Goal: Use online tool/utility: Use online tool/utility

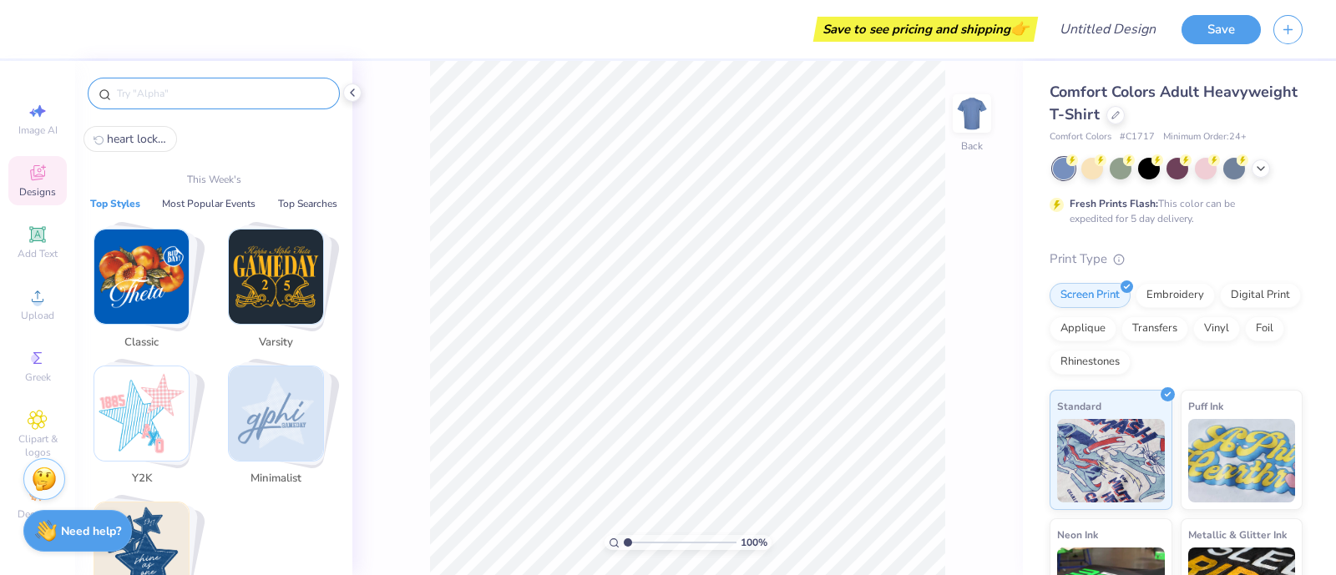
click at [177, 88] on input "text" at bounding box center [222, 93] width 214 height 17
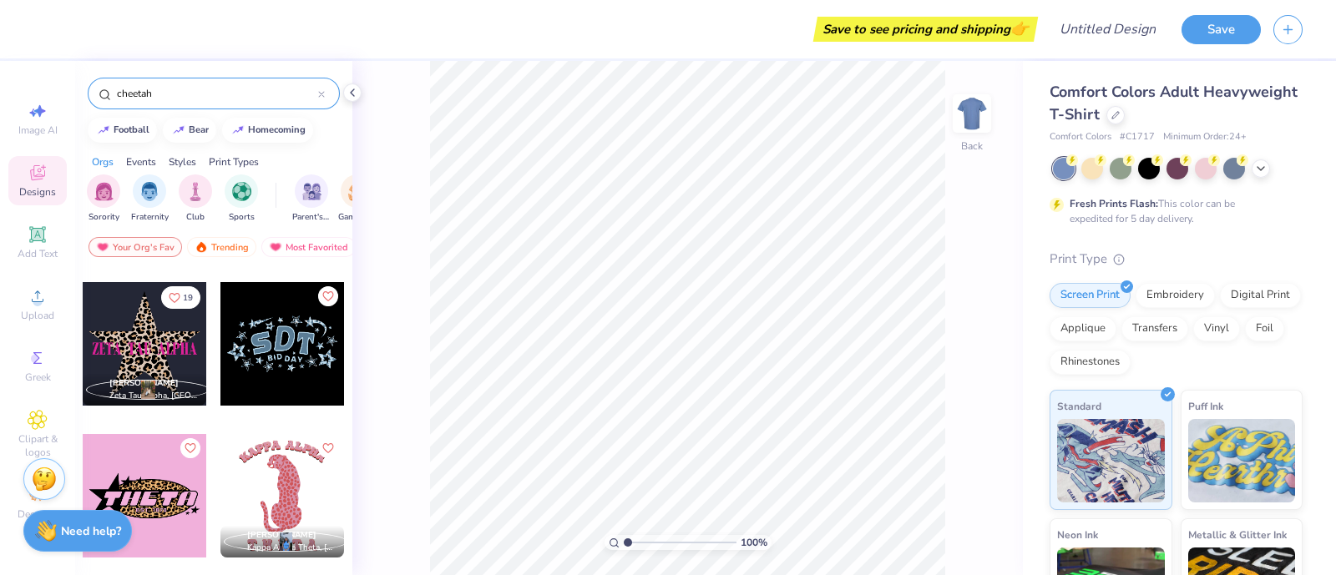
scroll to position [136, 0]
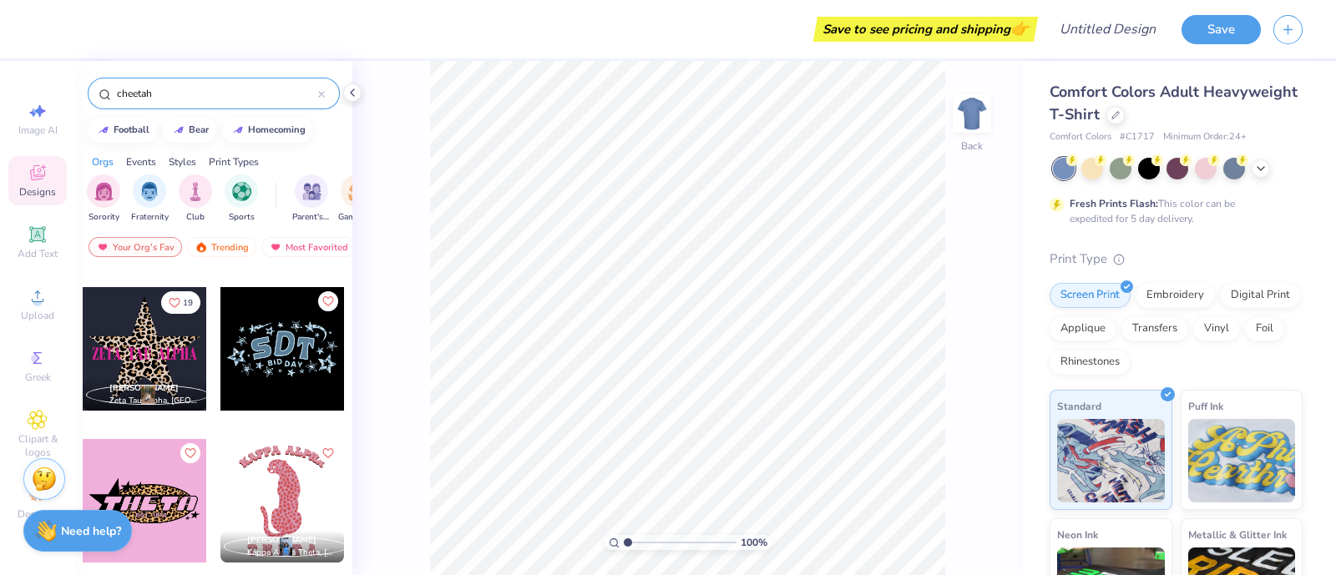
type input "cheetah"
click at [113, 359] on div at bounding box center [145, 349] width 124 height 124
click at [977, 119] on img at bounding box center [971, 113] width 67 height 67
click at [972, 129] on img at bounding box center [971, 113] width 67 height 67
click at [1258, 164] on icon at bounding box center [1260, 166] width 13 height 13
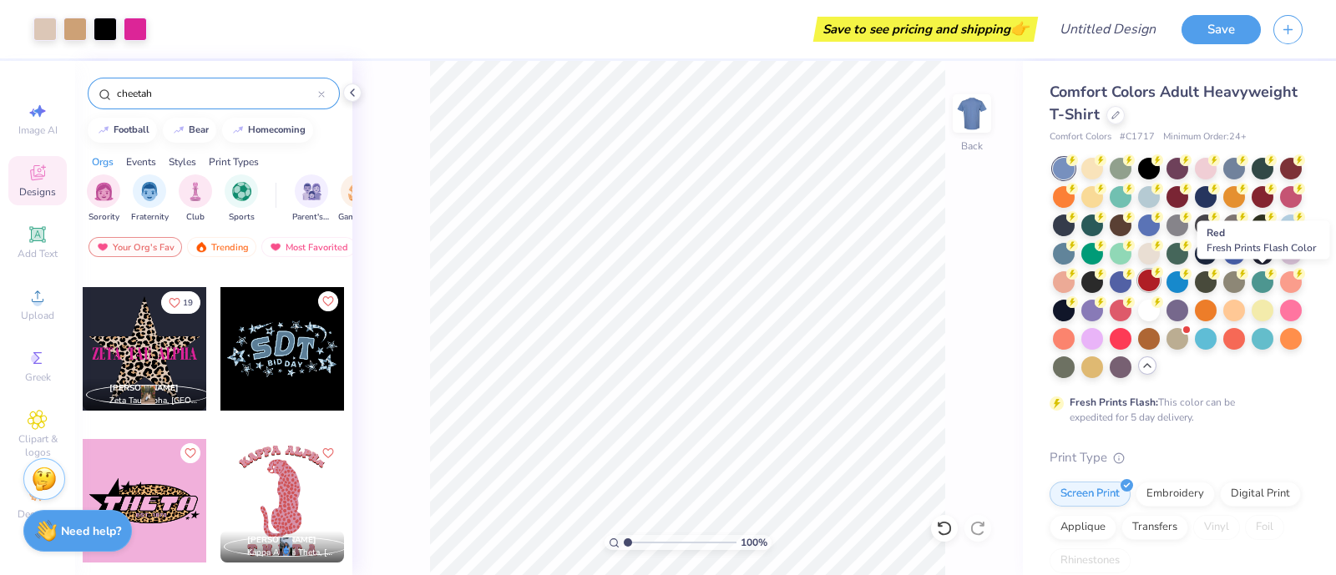
click at [1159, 280] on div at bounding box center [1149, 281] width 22 height 22
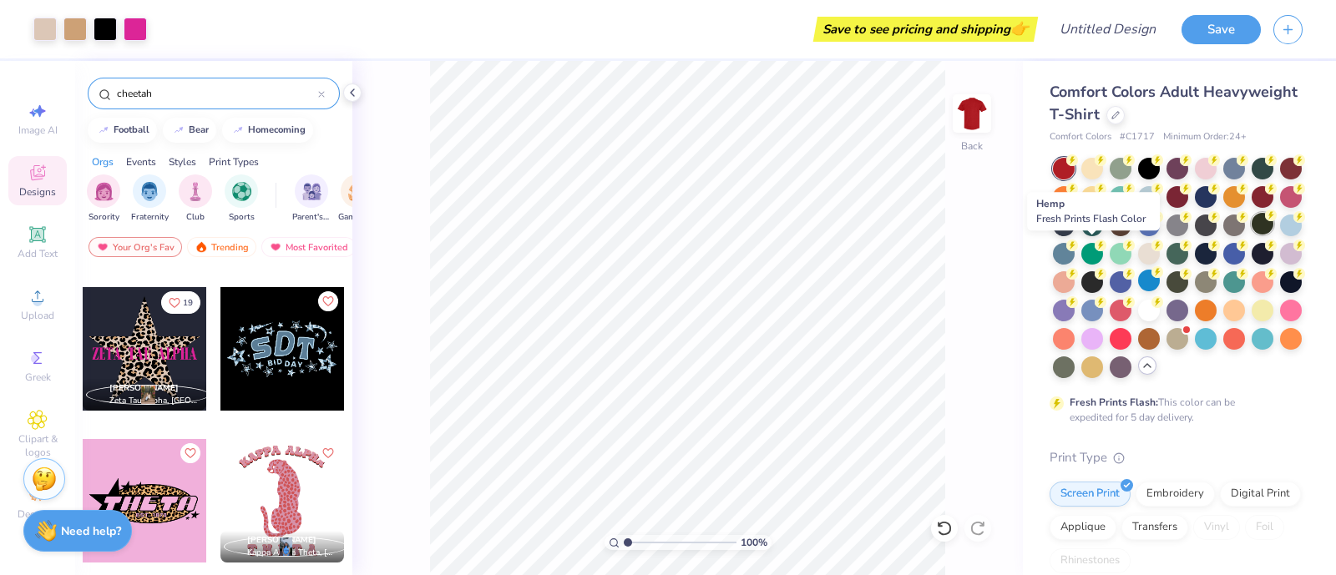
click at [1251, 235] on div at bounding box center [1262, 224] width 22 height 22
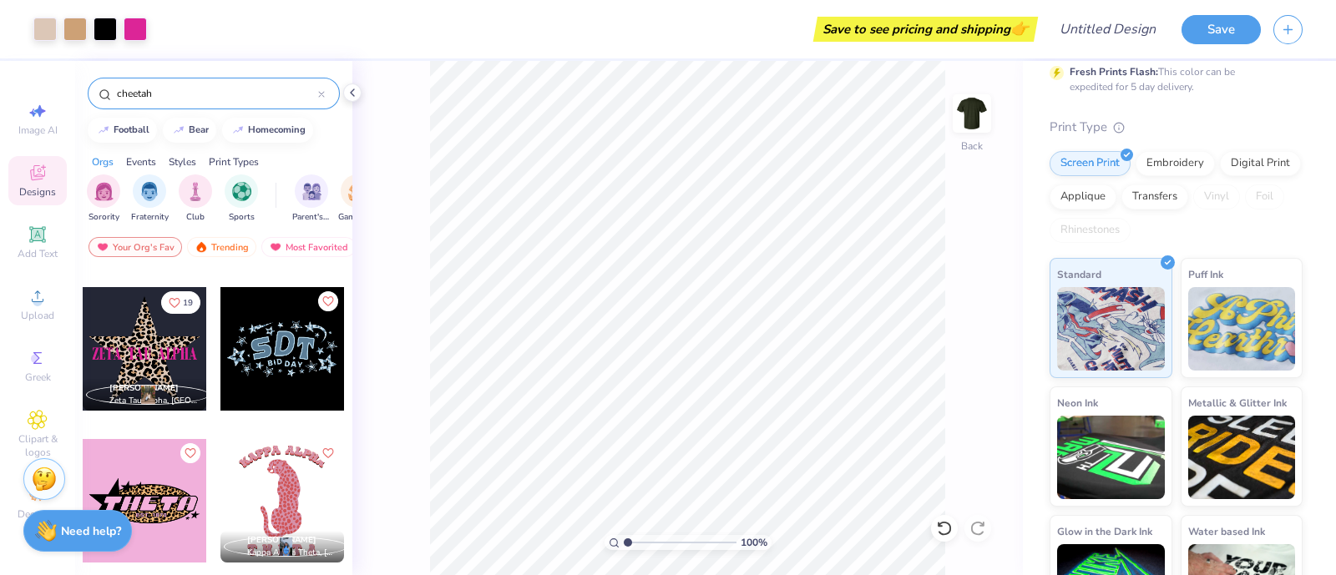
scroll to position [418, 0]
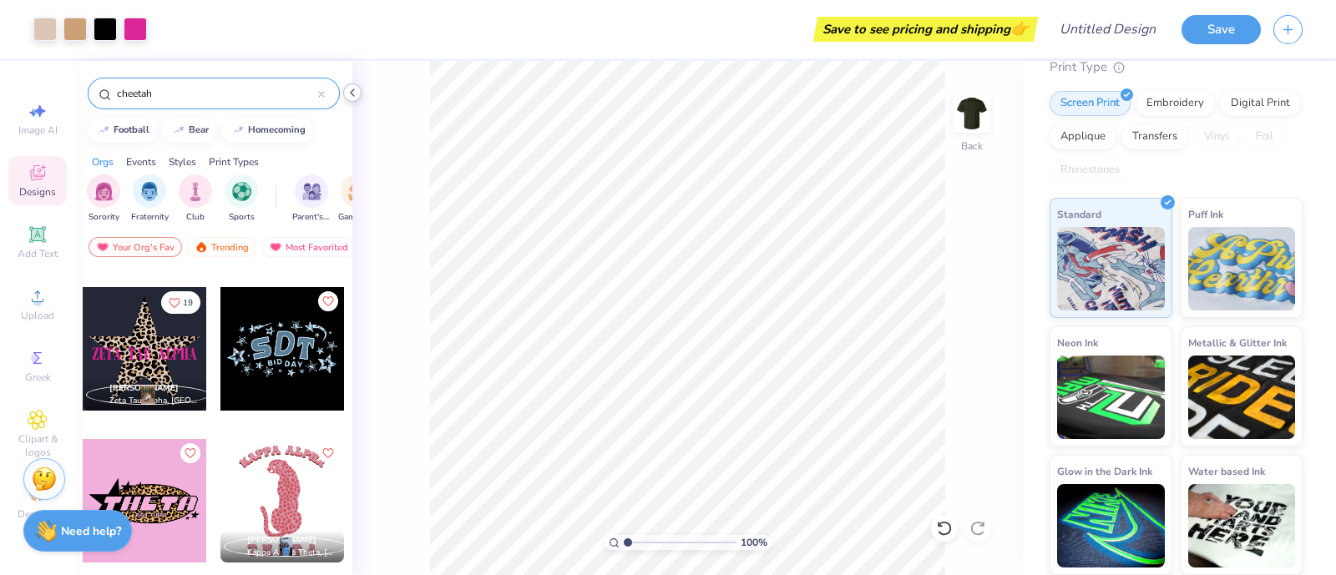
click at [351, 96] on icon at bounding box center [352, 92] width 13 height 13
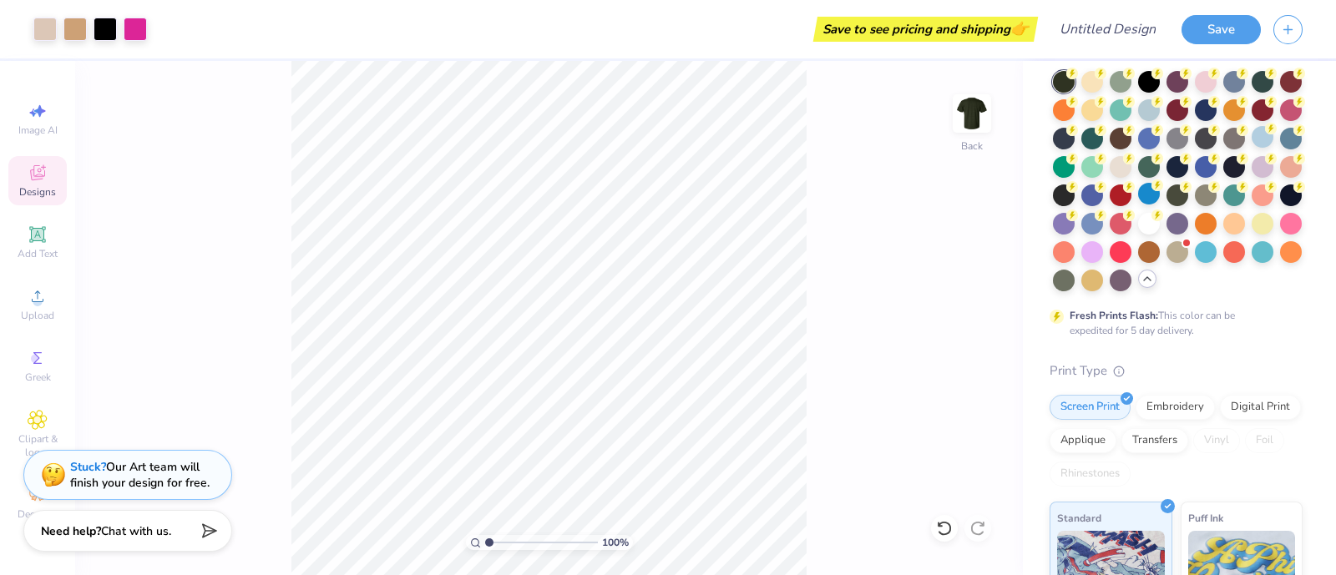
scroll to position [6, 0]
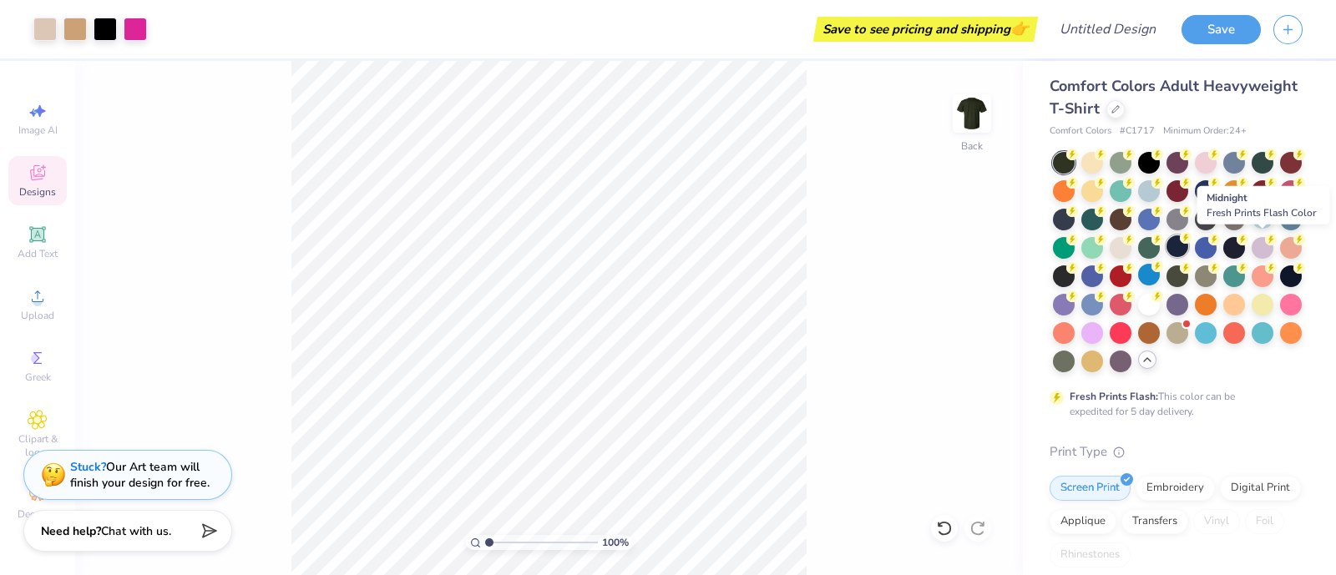
click at [1188, 255] on div at bounding box center [1177, 246] width 22 height 22
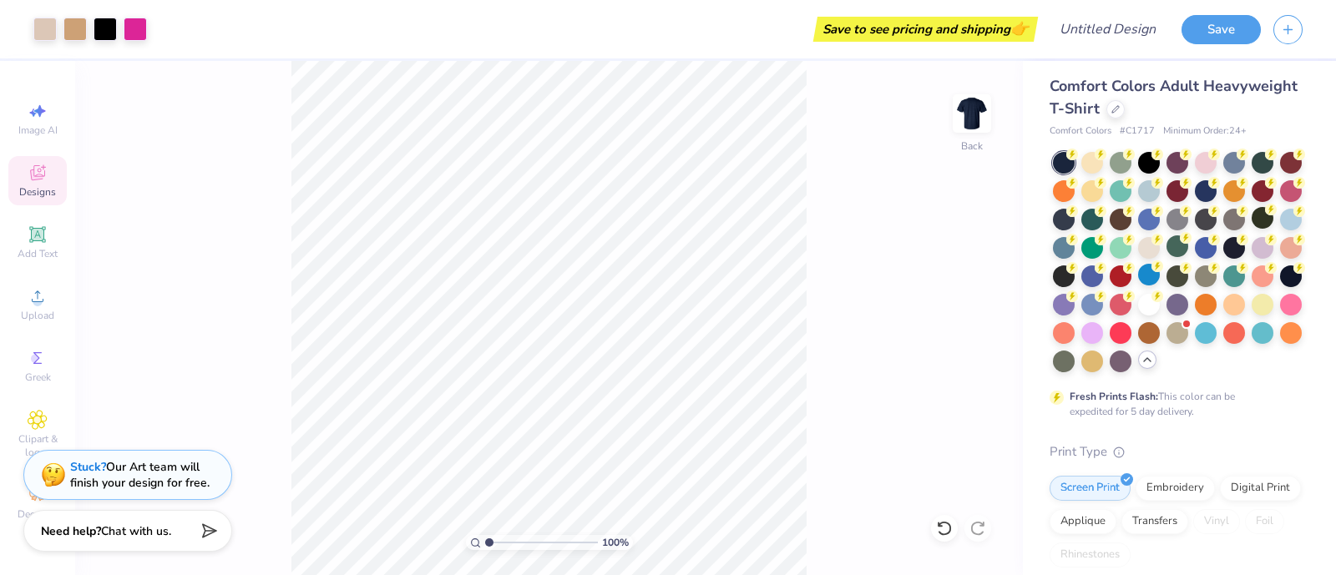
click at [1139, 171] on div at bounding box center [1178, 262] width 250 height 220
click at [1147, 157] on div at bounding box center [1149, 161] width 22 height 22
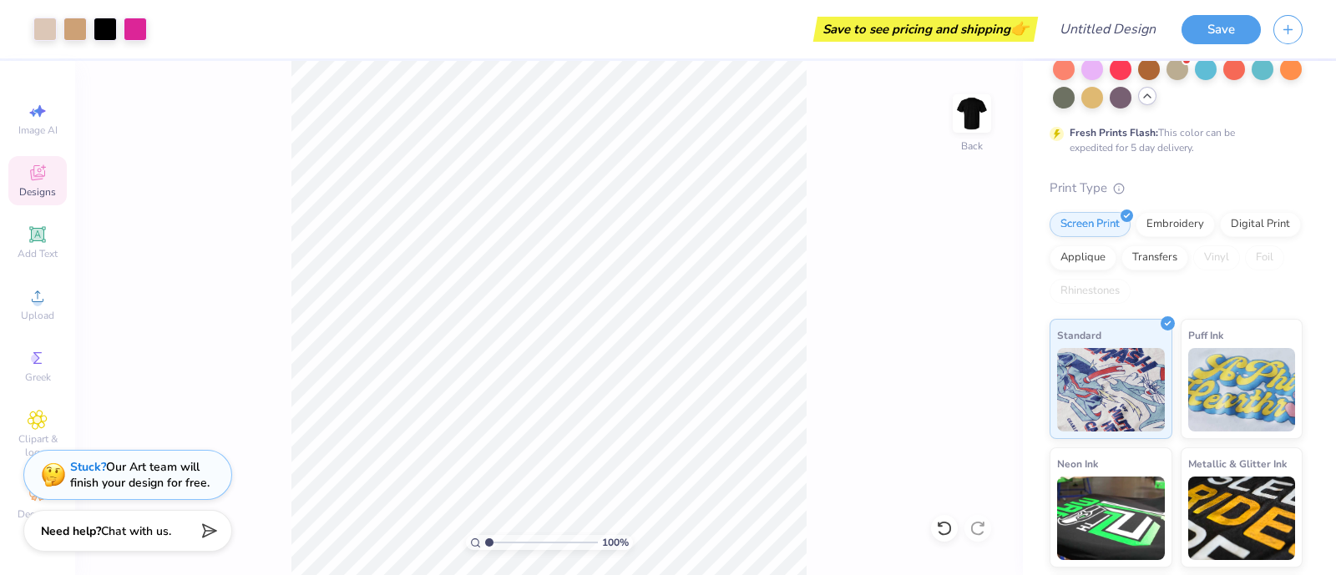
scroll to position [418, 0]
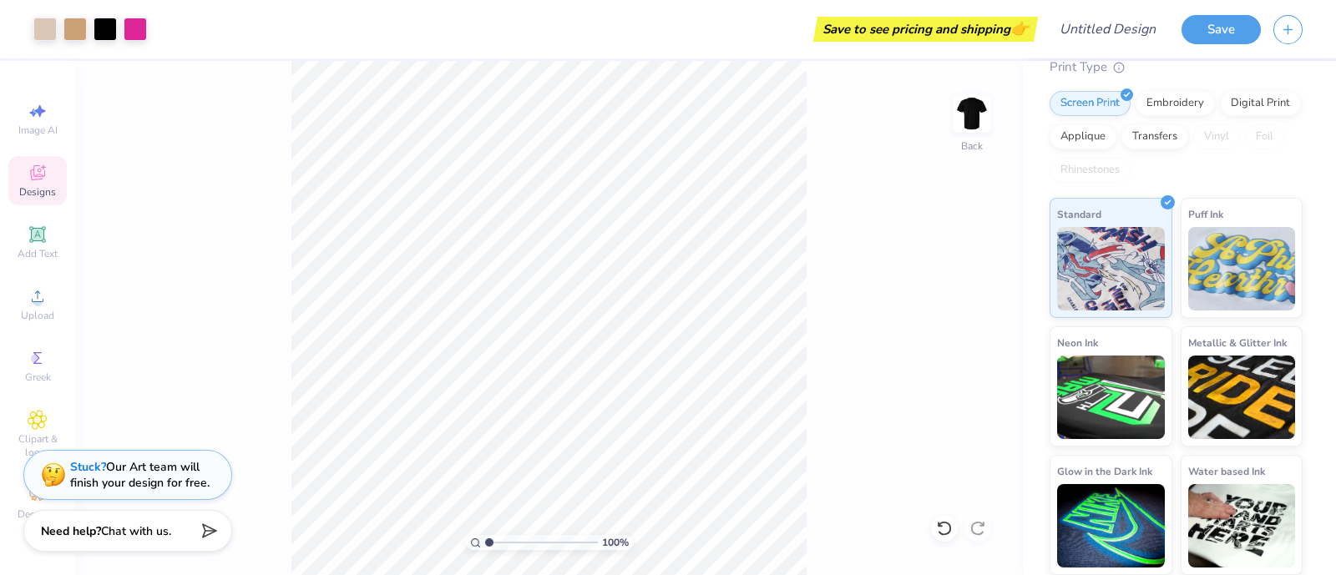
click at [170, 397] on div "100 % Back" at bounding box center [548, 318] width 947 height 514
click at [42, 176] on icon at bounding box center [38, 173] width 20 height 20
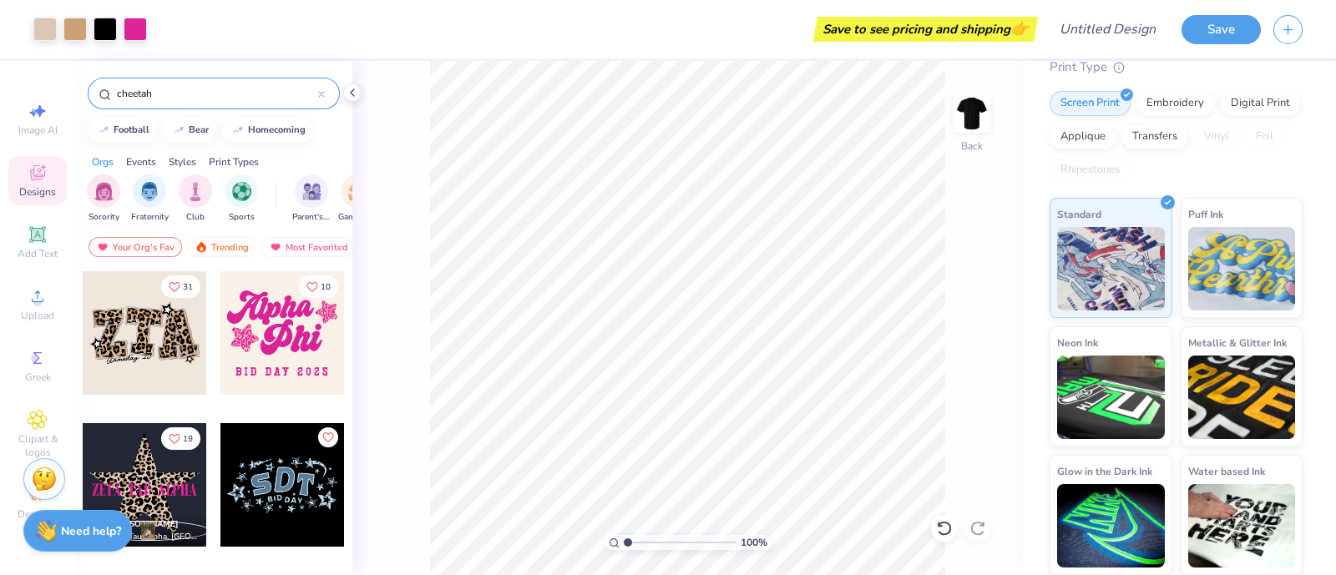
click at [109, 340] on div at bounding box center [145, 333] width 124 height 124
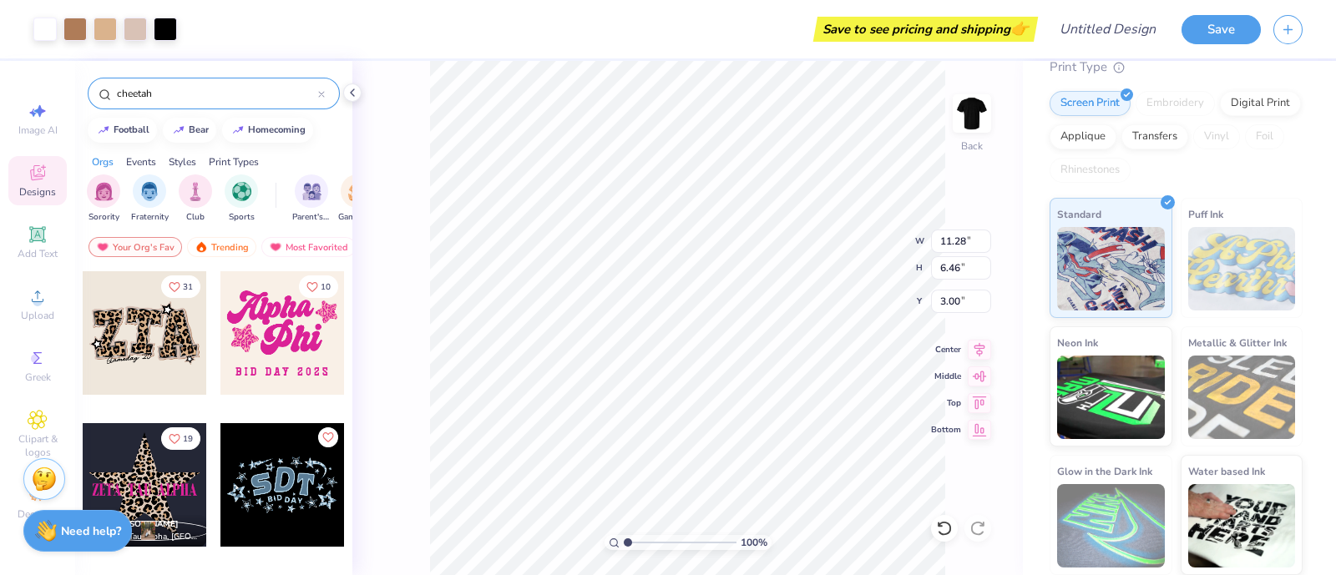
type input "9.35"
type input "8.90"
type input "4.15"
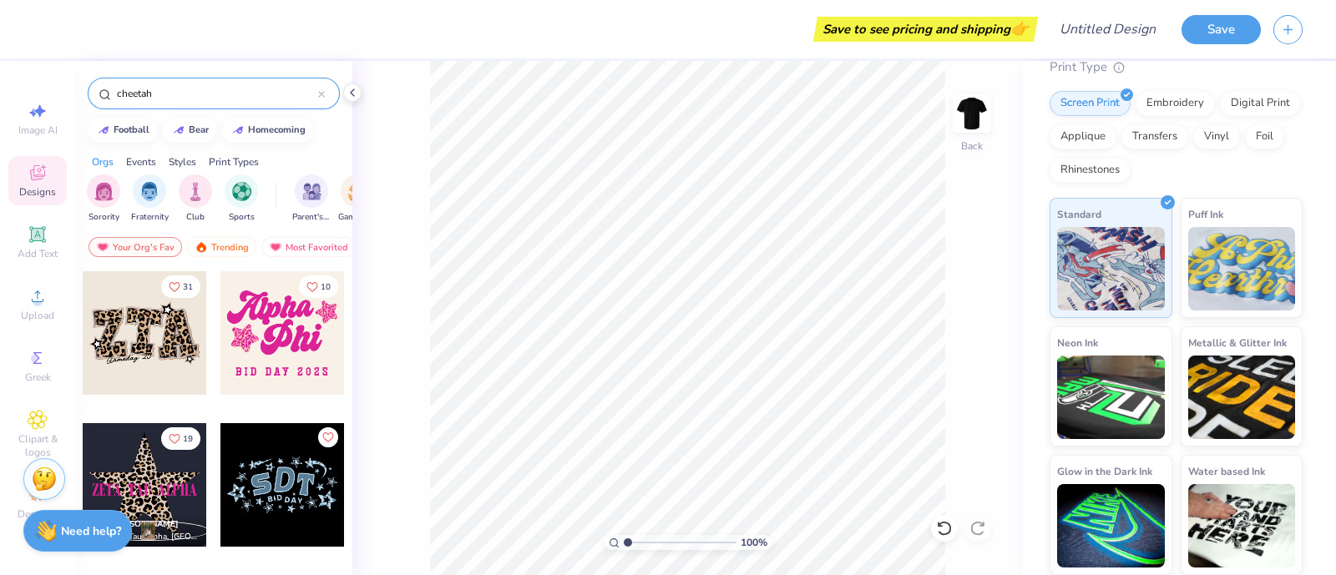
click at [243, 92] on input "cheetah" at bounding box center [216, 93] width 203 height 17
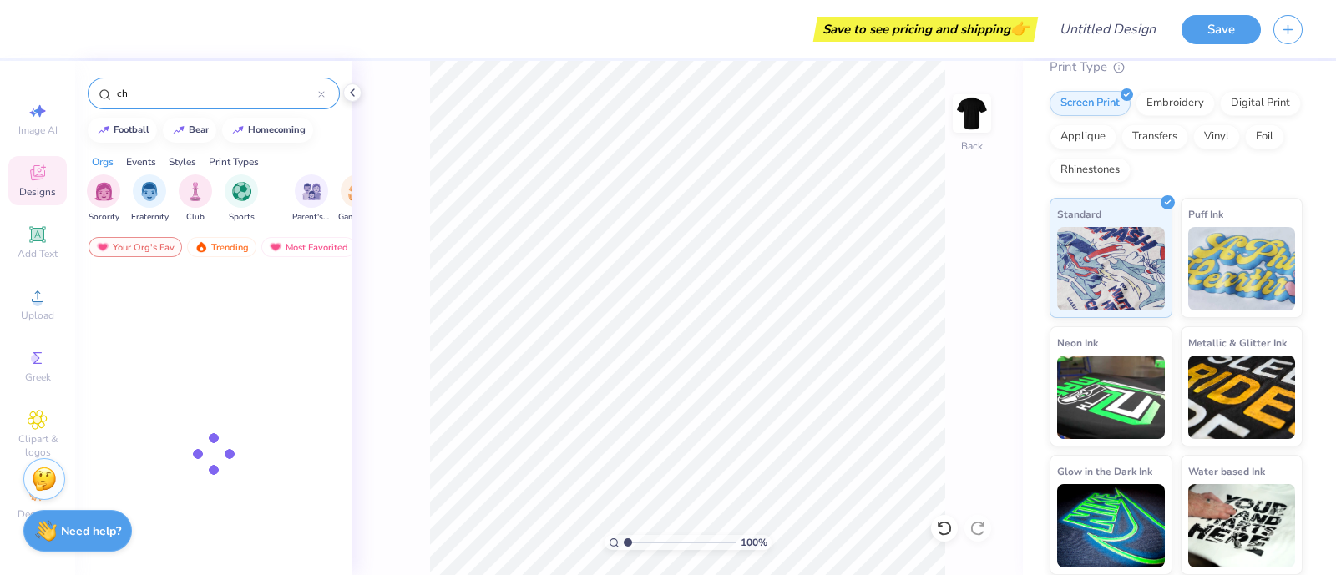
type input "c"
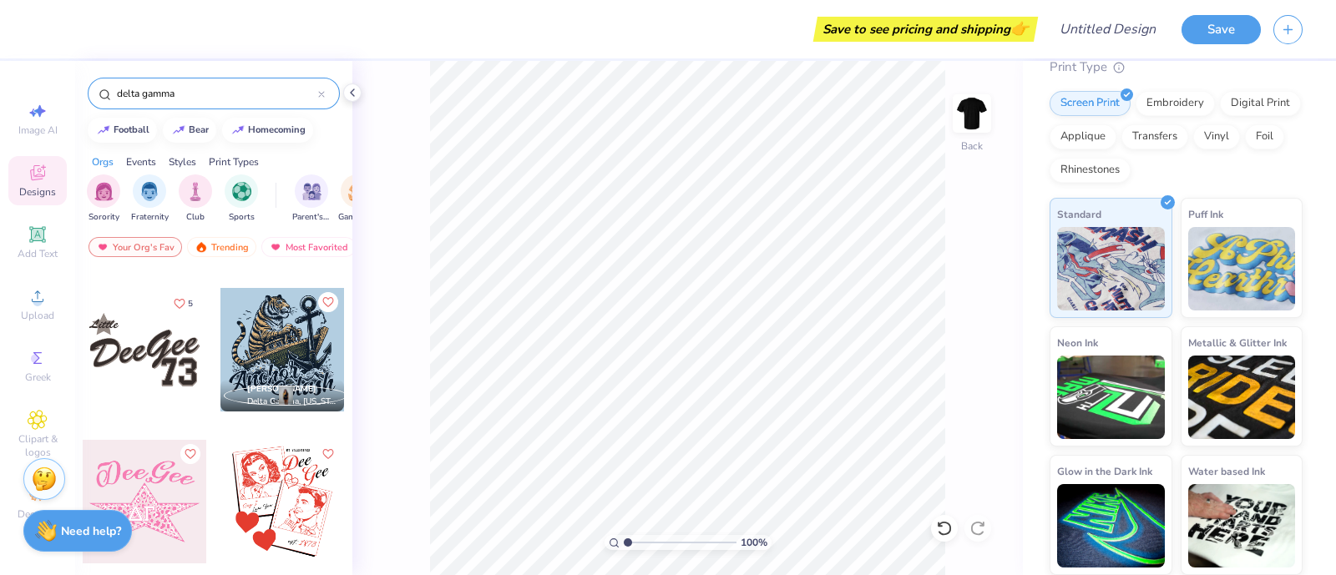
scroll to position [3660, 0]
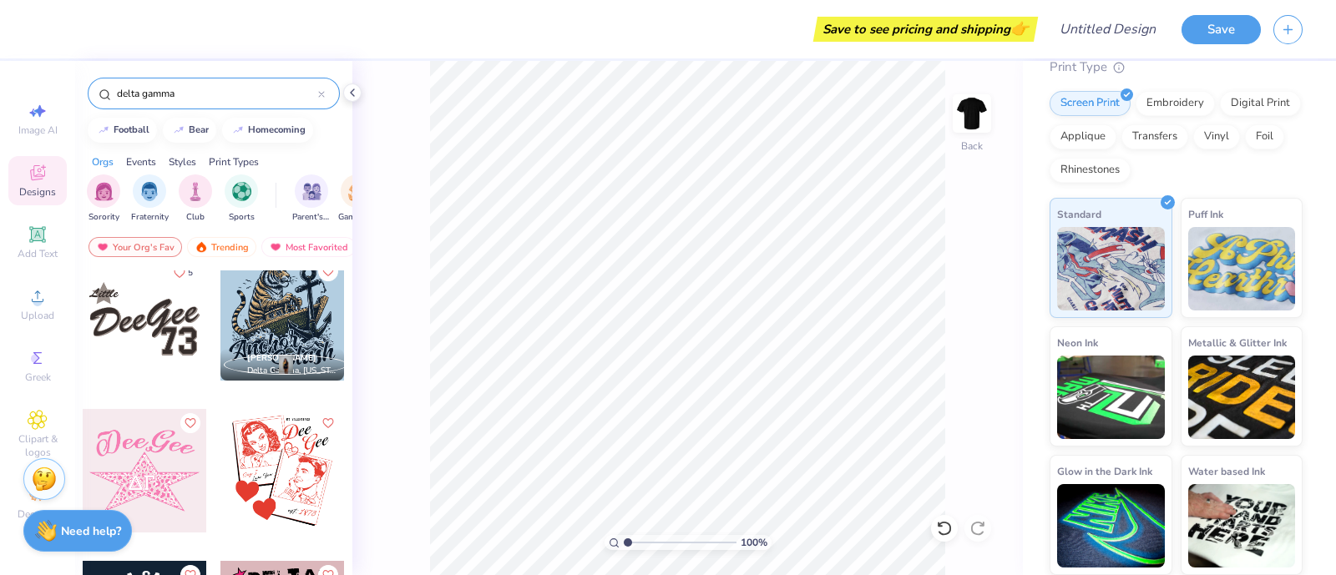
type input "delta gamma"
click at [160, 326] on div at bounding box center [145, 319] width 124 height 124
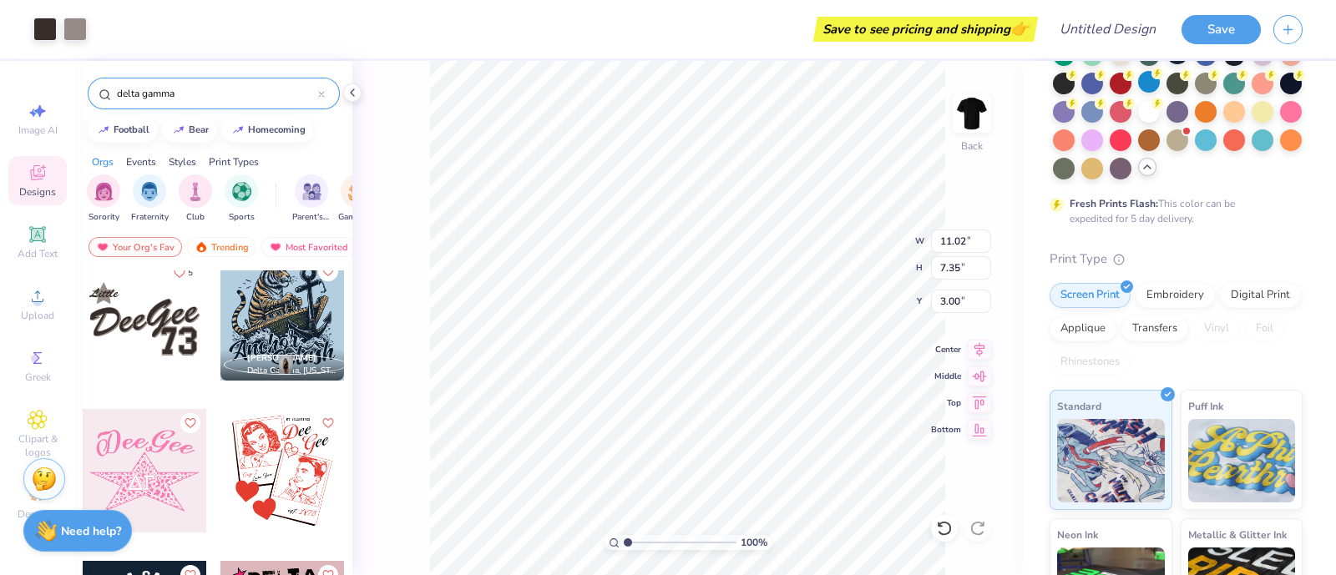
scroll to position [0, 0]
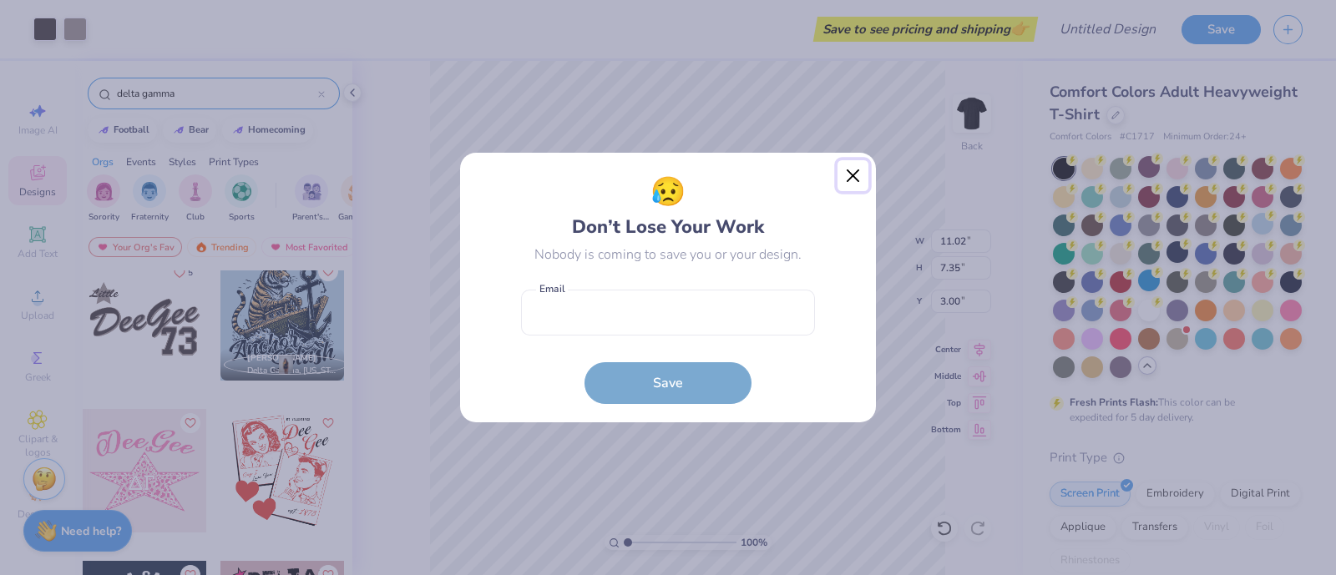
click at [861, 172] on button "Close" at bounding box center [853, 176] width 32 height 32
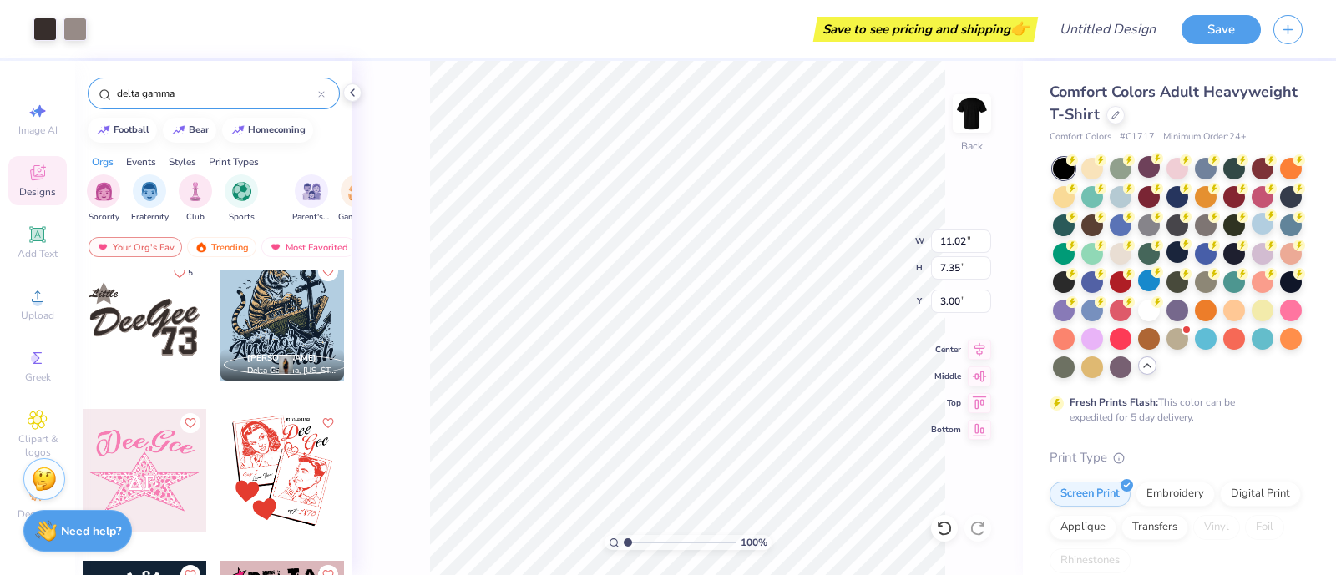
click at [326, 92] on div "delta gamma" at bounding box center [214, 94] width 252 height 32
click at [1124, 119] on div at bounding box center [1115, 113] width 18 height 18
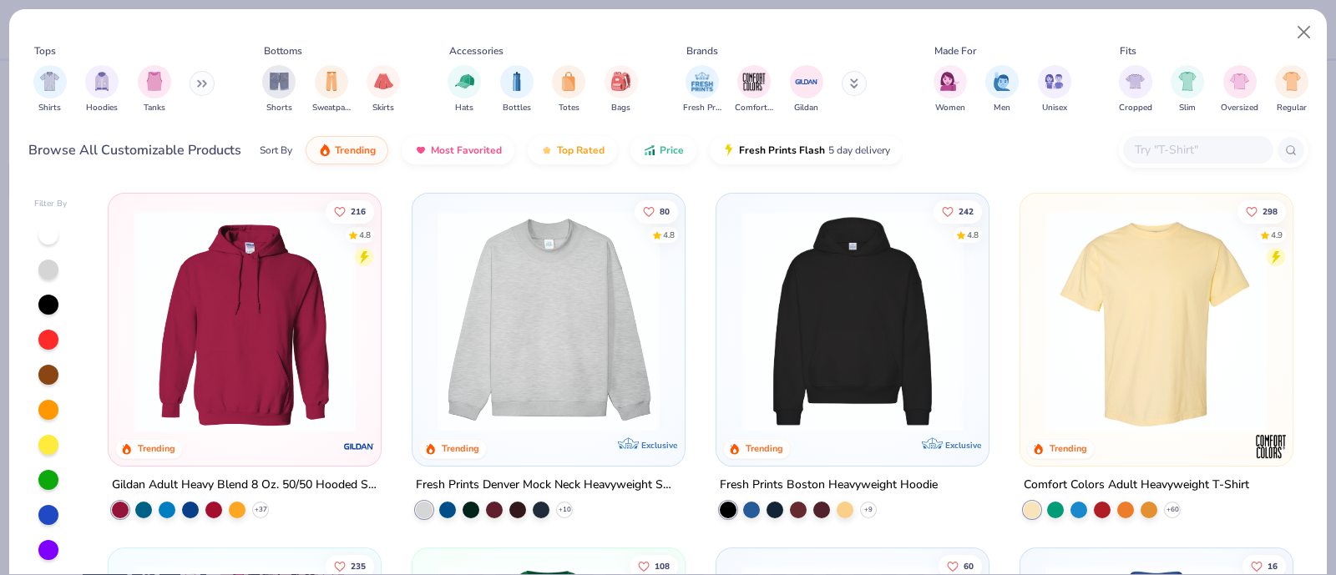
click at [1169, 144] on input "text" at bounding box center [1197, 149] width 129 height 19
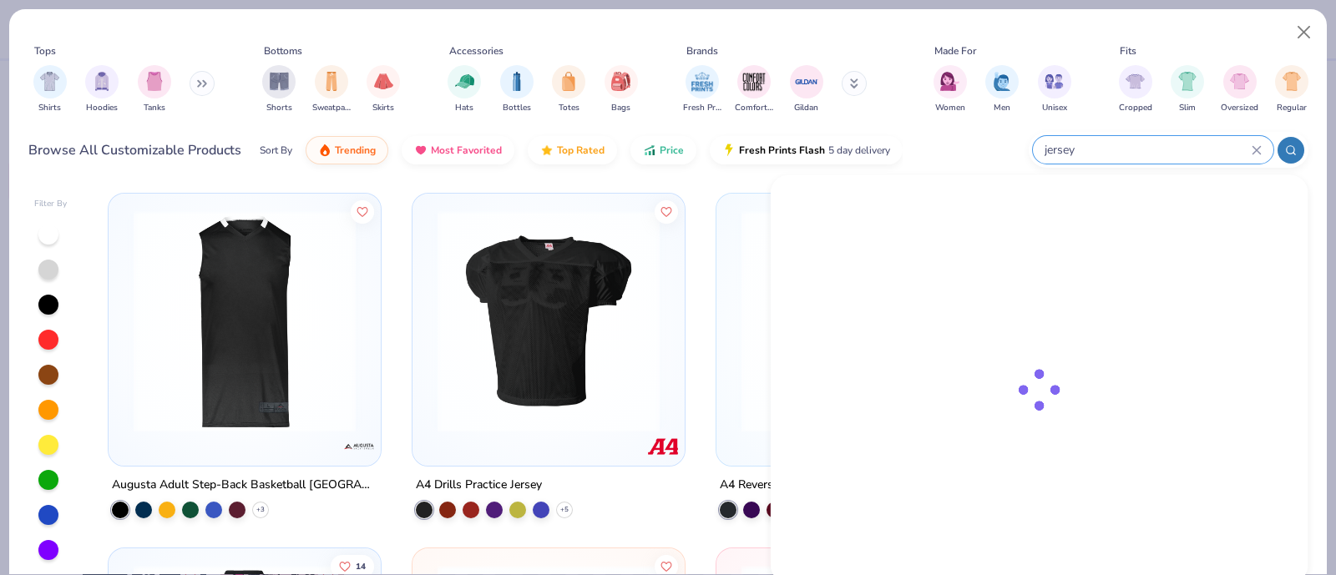
click at [1140, 144] on input "jersey" at bounding box center [1147, 149] width 209 height 19
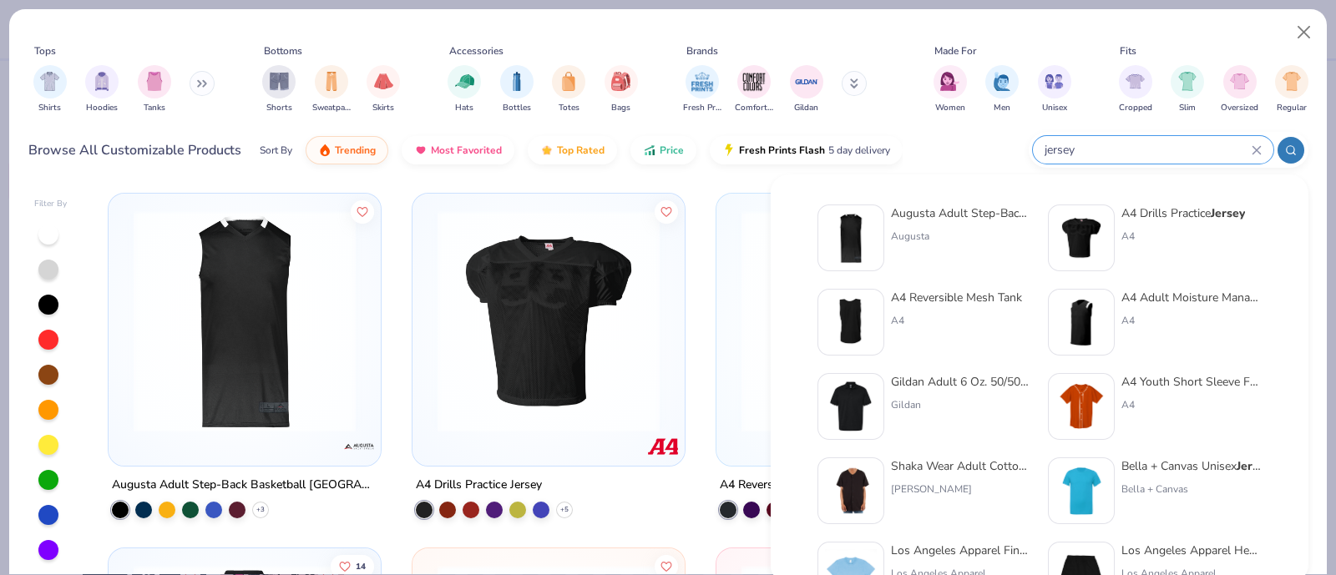
click at [1038, 148] on div "jersey" at bounding box center [1153, 150] width 240 height 28
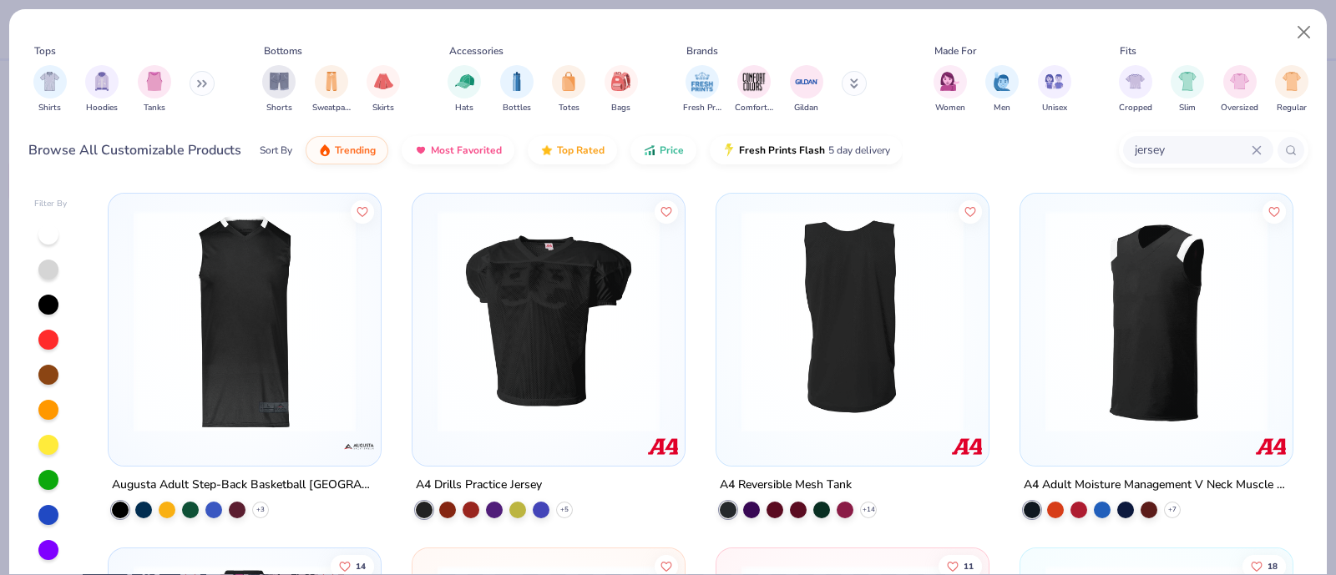
click at [1167, 151] on input "jersey" at bounding box center [1192, 149] width 119 height 19
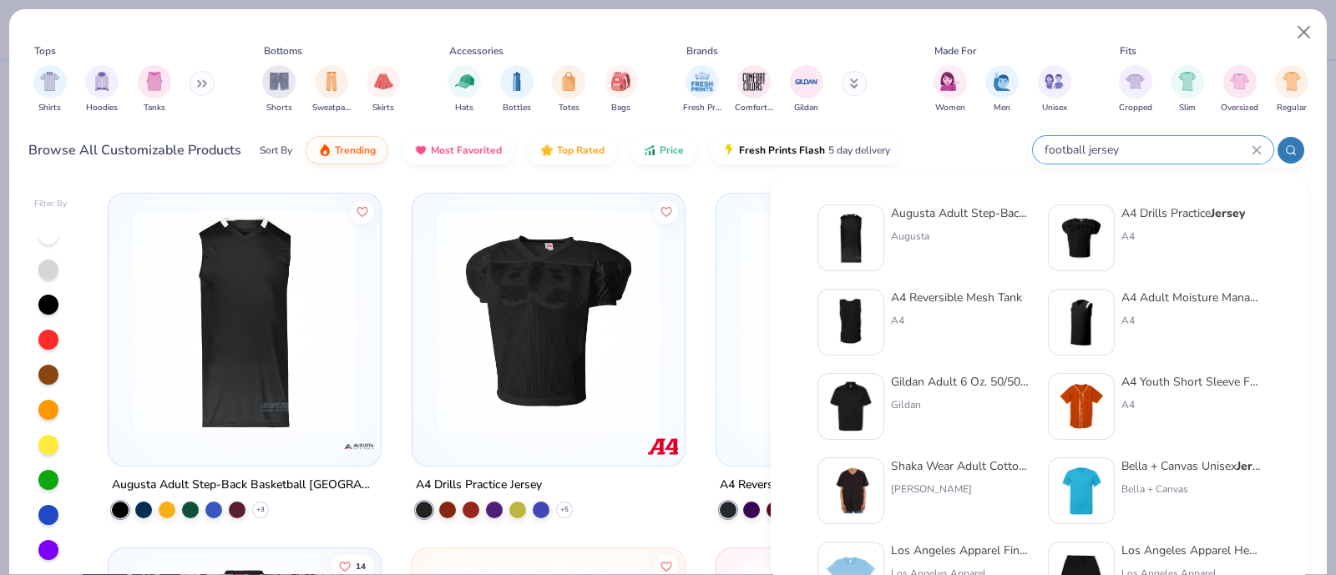
type input "football jersey"
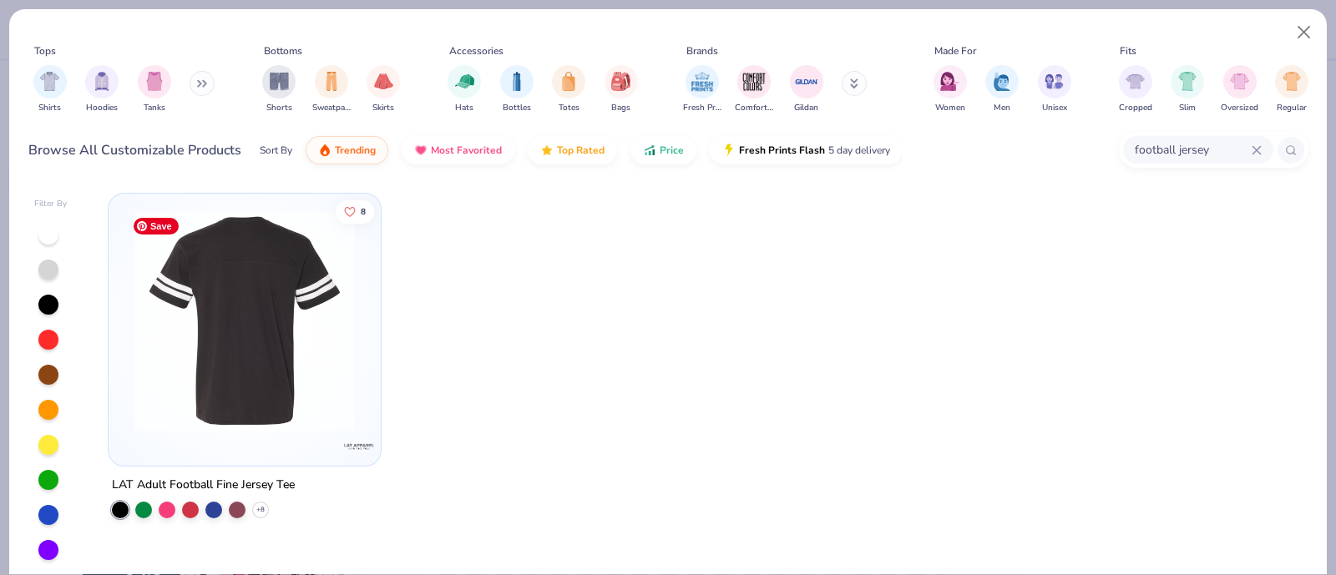
click at [280, 369] on div at bounding box center [244, 321] width 715 height 222
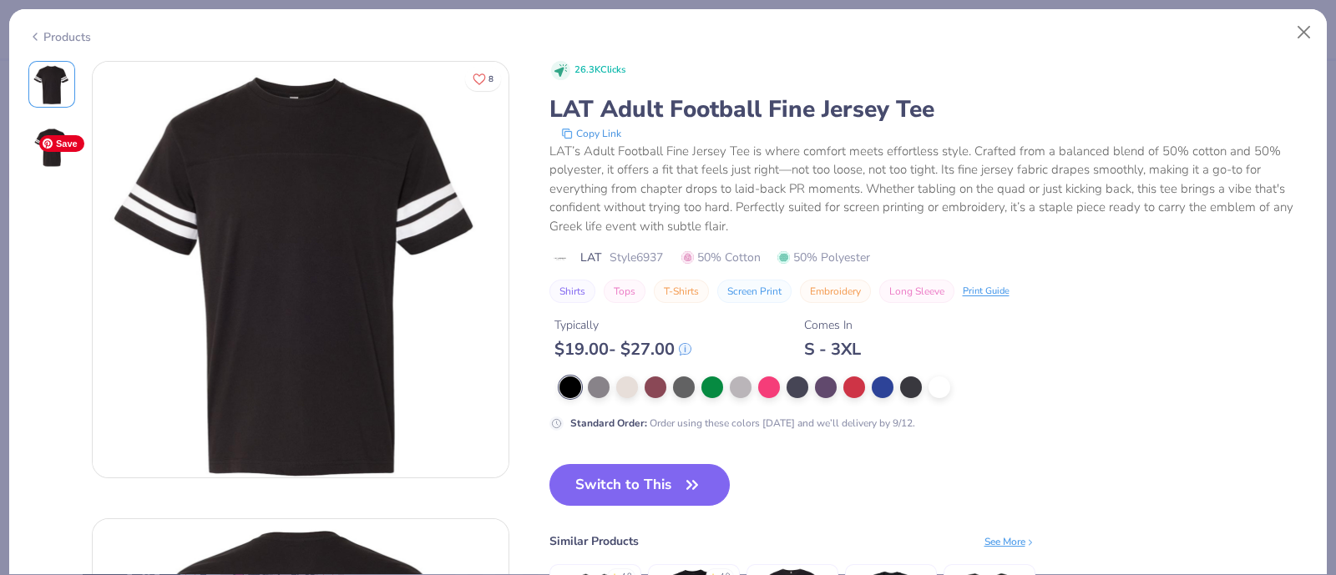
click at [57, 165] on img at bounding box center [52, 148] width 40 height 40
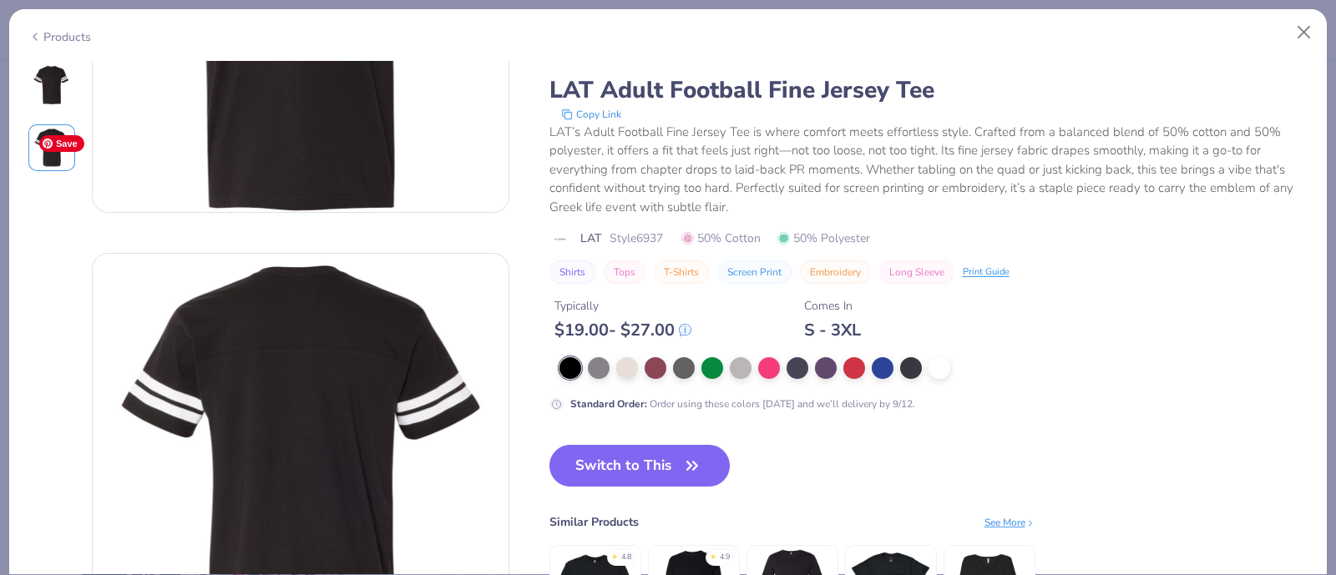
scroll to position [457, 0]
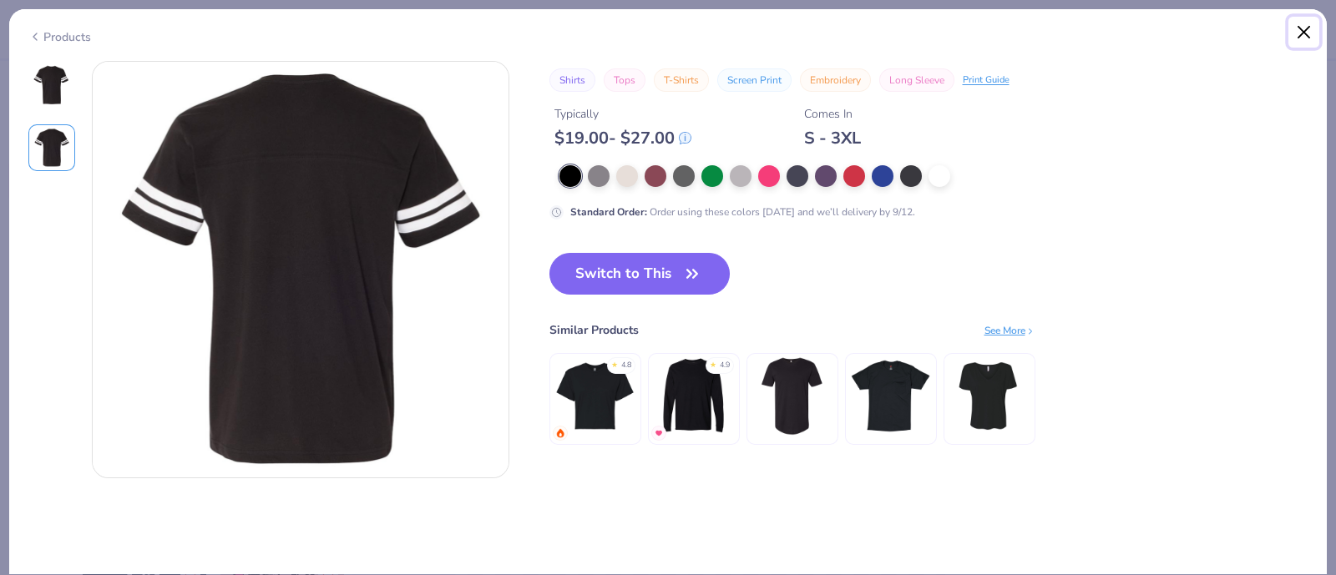
click at [1293, 30] on button "Close" at bounding box center [1304, 33] width 32 height 32
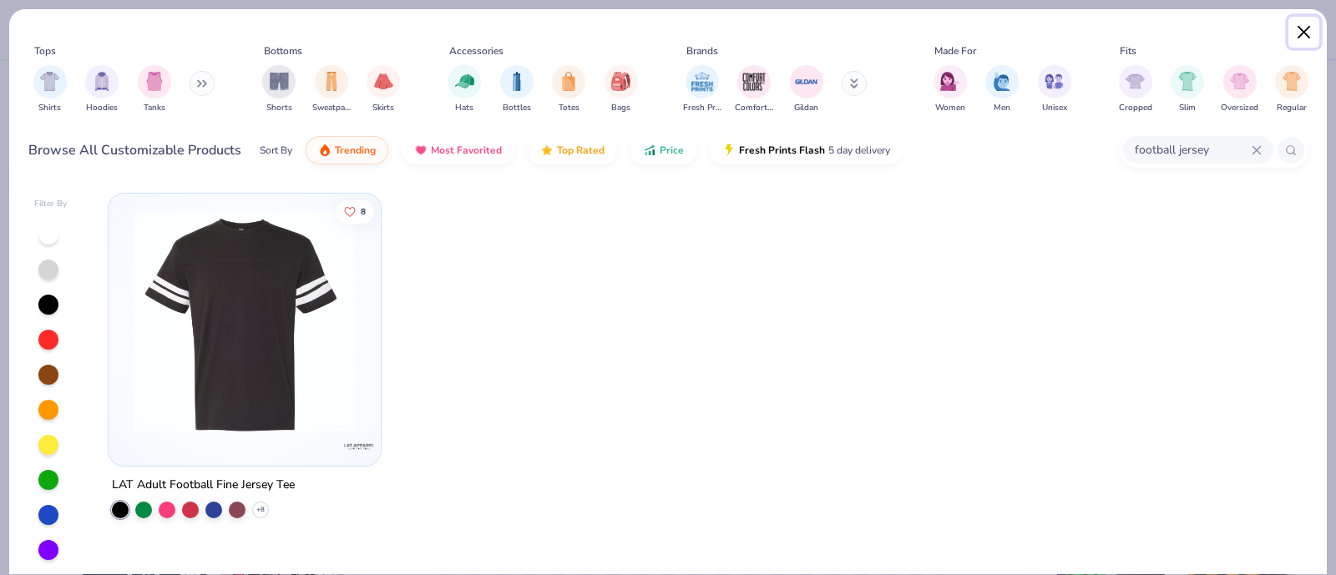
click at [1311, 43] on button "Close" at bounding box center [1304, 33] width 32 height 32
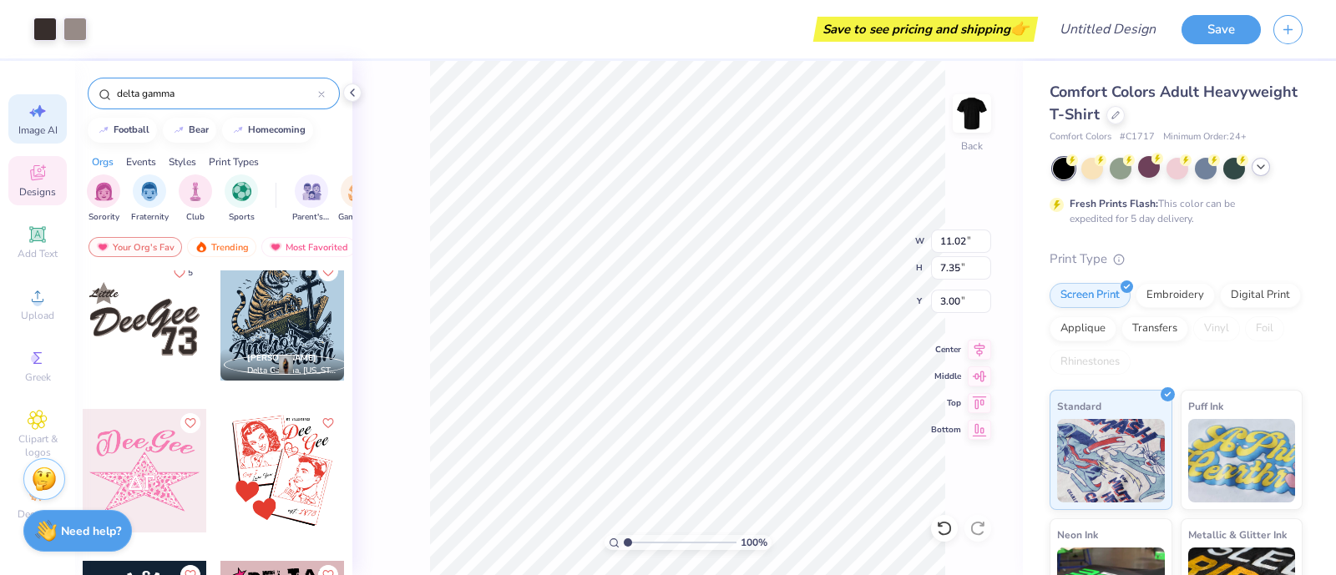
click at [23, 115] on div "Image AI" at bounding box center [37, 118] width 58 height 49
select select "4"
